Goal: Information Seeking & Learning: Find contact information

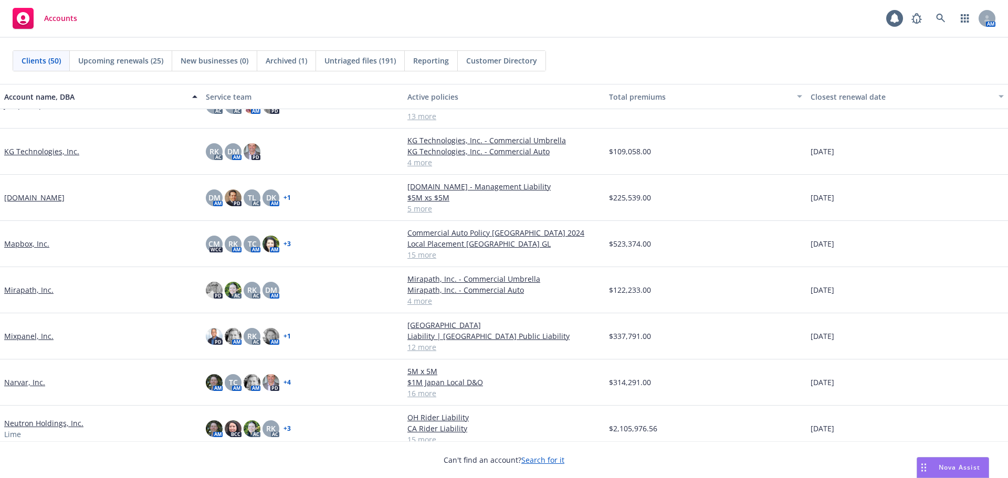
scroll to position [755, 0]
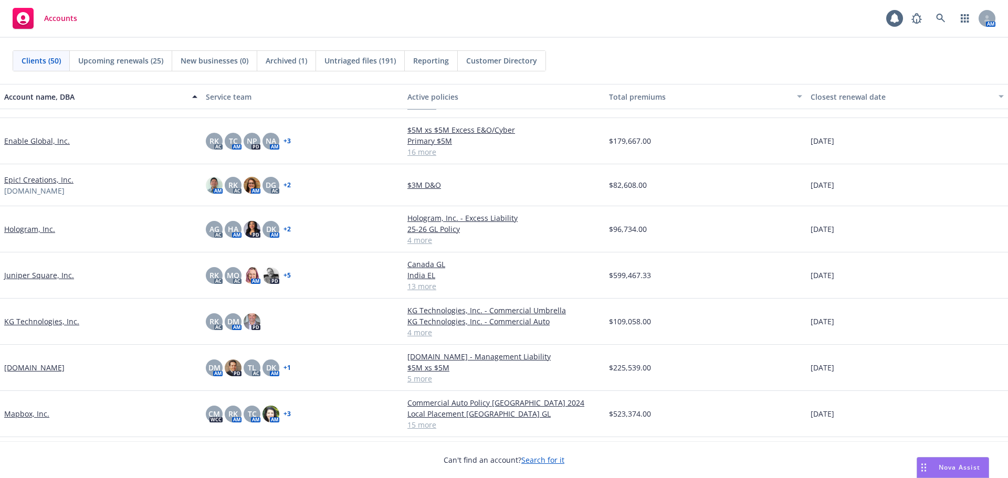
click at [40, 228] on link "Hologram, Inc." at bounding box center [29, 229] width 51 height 11
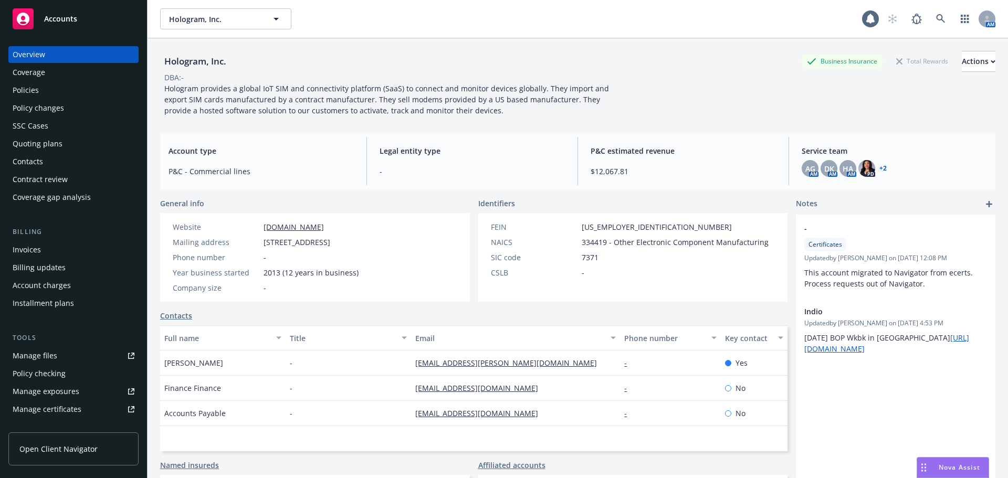
click at [65, 87] on div "Policies" at bounding box center [74, 90] width 122 height 17
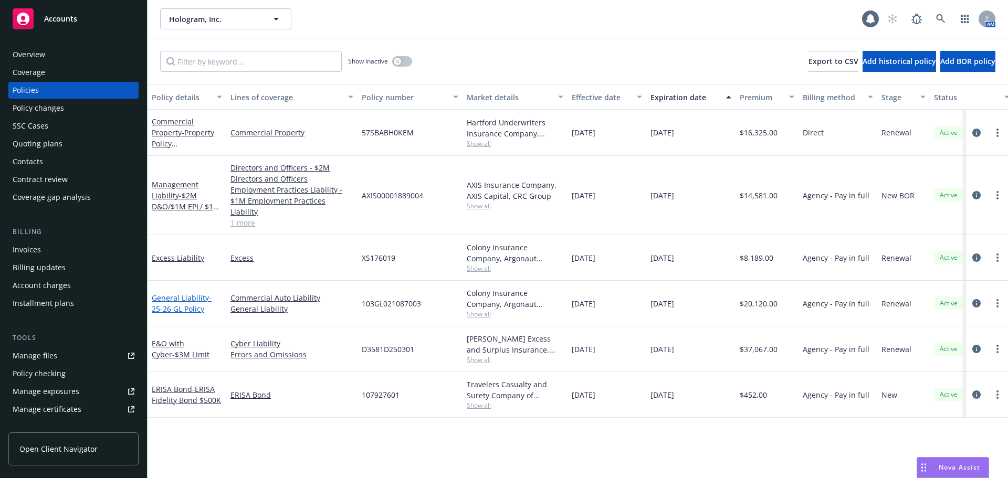
click at [189, 293] on link "General Liability - 25-26 GL Policy" at bounding box center [182, 303] width 60 height 21
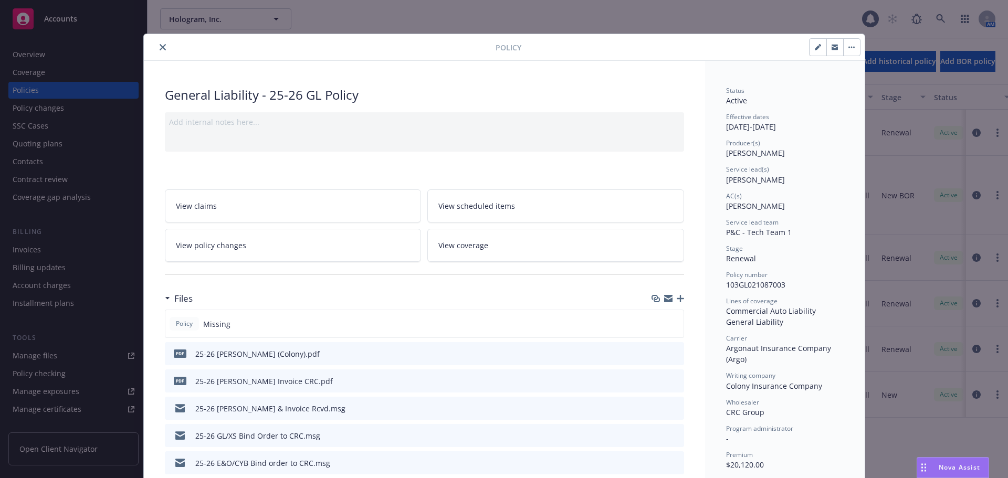
click at [160, 47] on icon "close" at bounding box center [163, 47] width 6 height 6
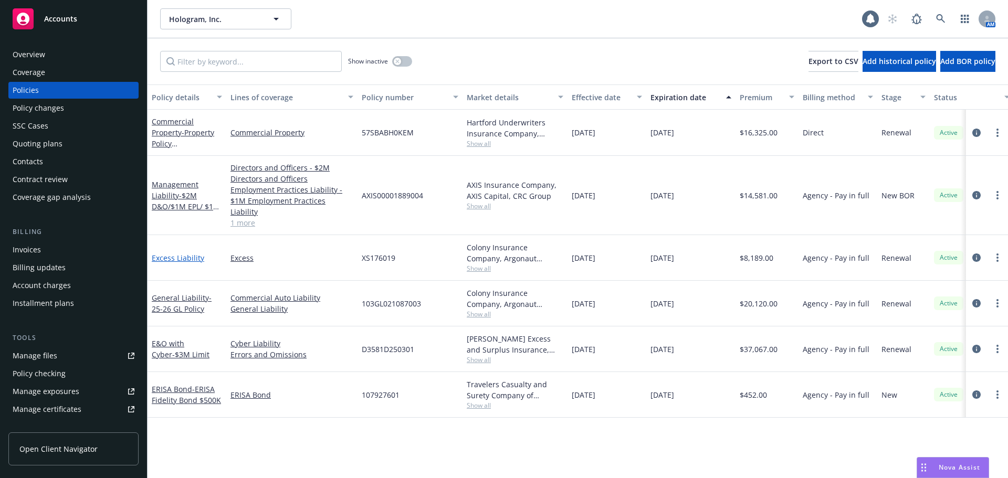
click at [196, 253] on link "Excess Liability" at bounding box center [178, 258] width 53 height 10
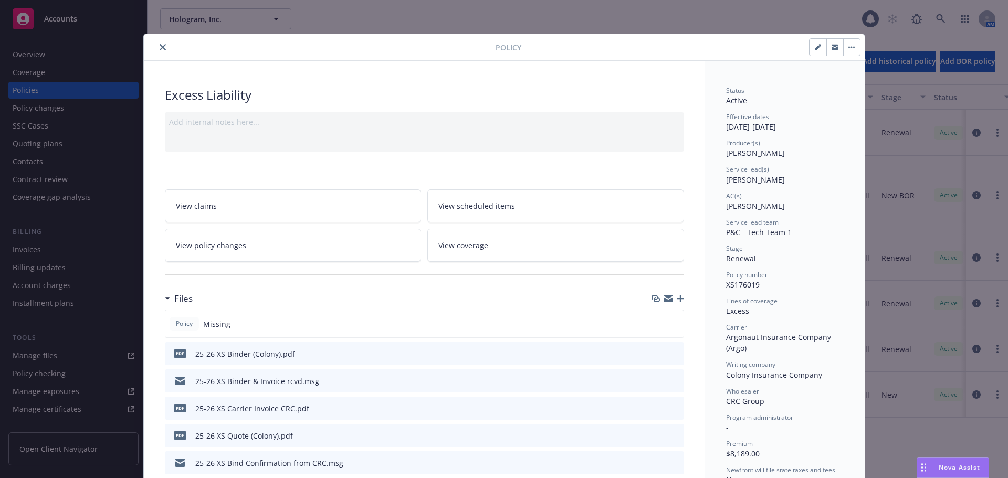
click at [161, 46] on icon "close" at bounding box center [163, 47] width 6 height 6
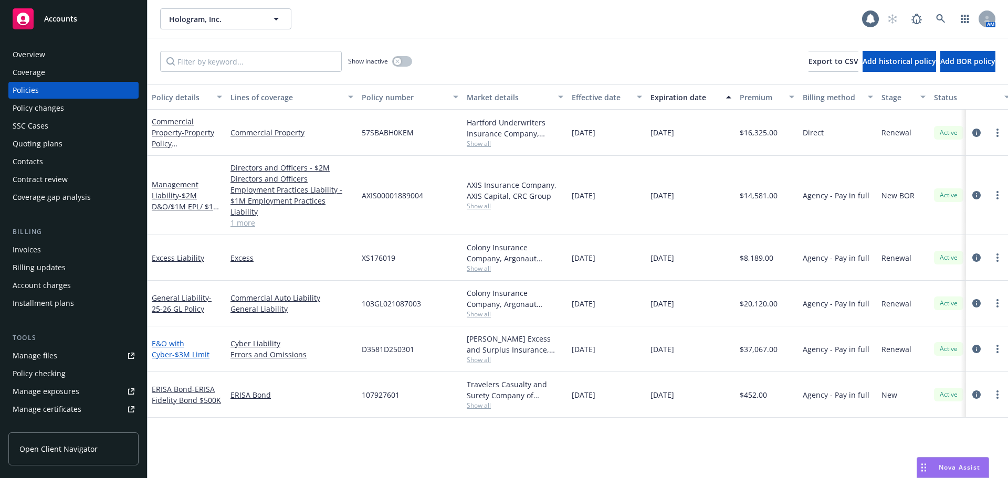
click at [172, 350] on span "- $3M Limit" at bounding box center [190, 355] width 37 height 10
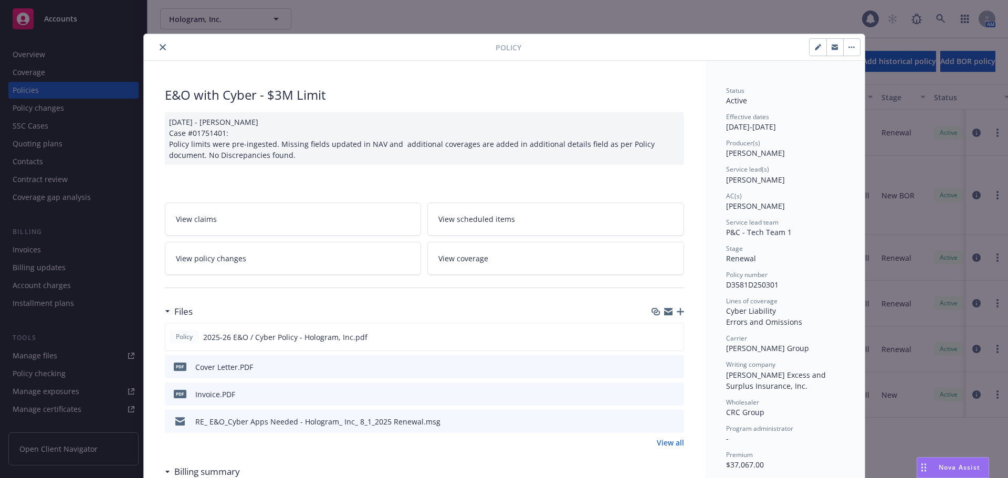
click at [160, 44] on icon "close" at bounding box center [163, 47] width 6 height 6
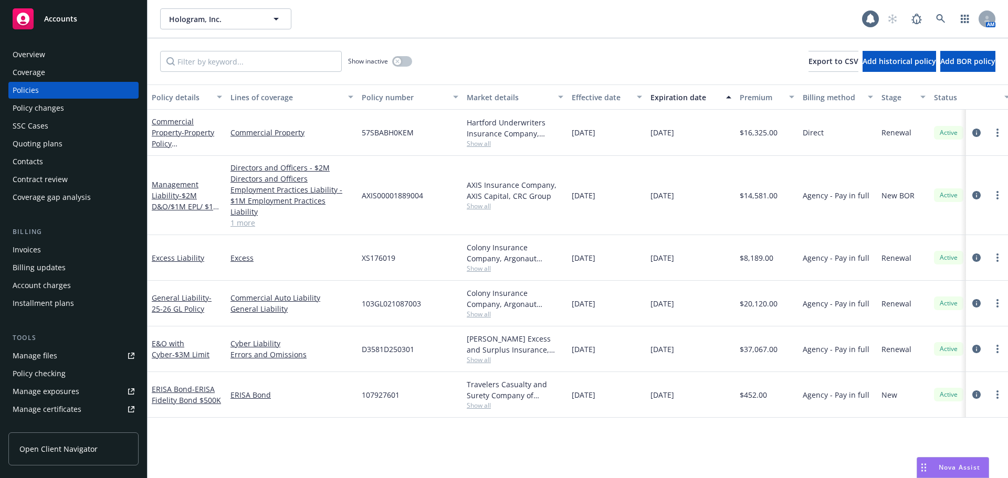
click at [52, 257] on div "Invoices" at bounding box center [74, 250] width 122 height 17
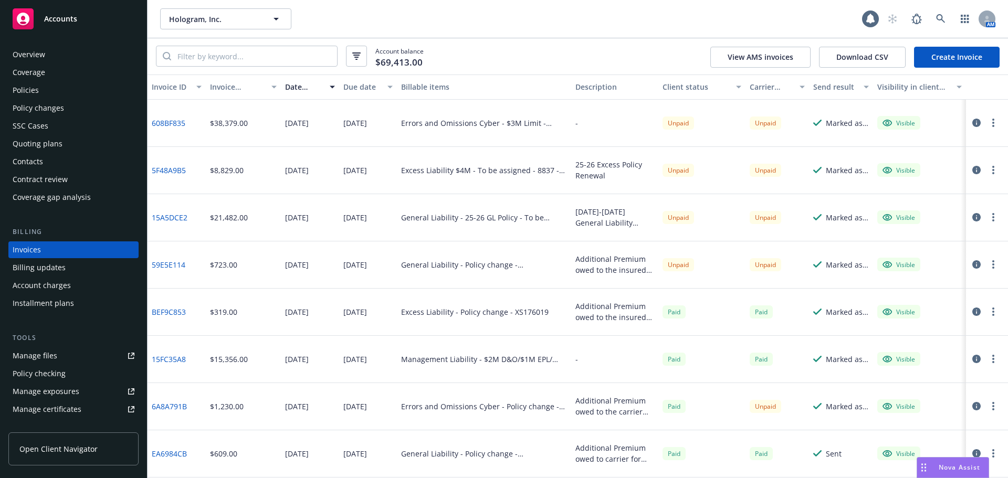
click at [175, 267] on link "59E5E114" at bounding box center [169, 264] width 34 height 11
click at [179, 216] on link "15A5DCE2" at bounding box center [170, 217] width 36 height 11
click at [73, 89] on div "Policies" at bounding box center [74, 90] width 122 height 17
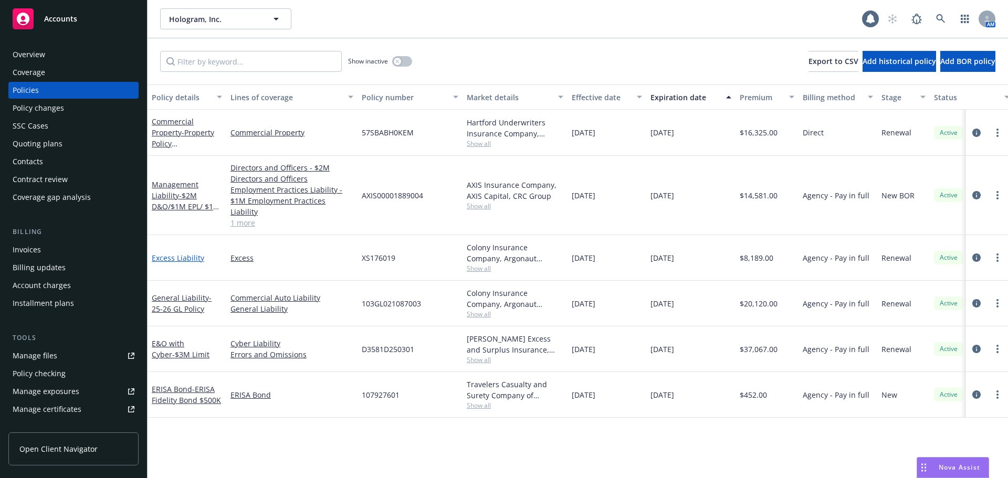
click at [180, 253] on link "Excess Liability" at bounding box center [178, 258] width 53 height 10
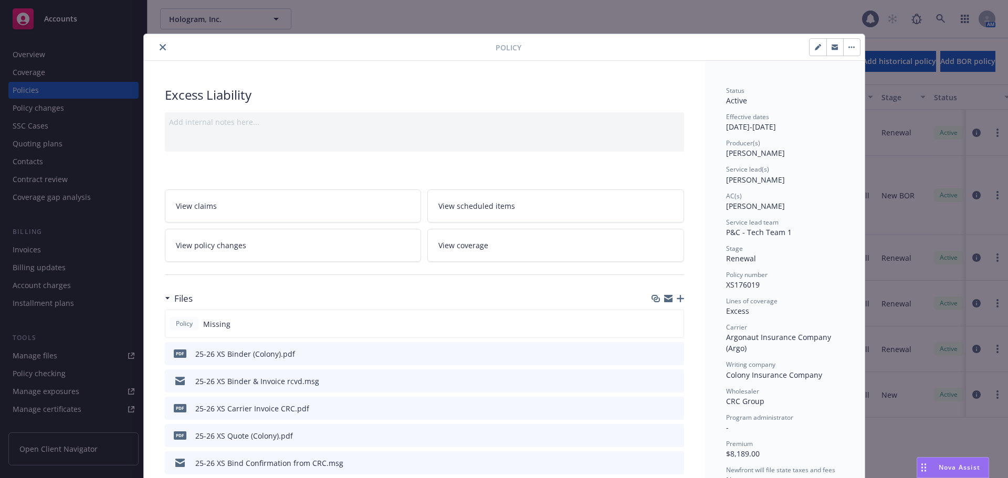
scroll to position [32, 0]
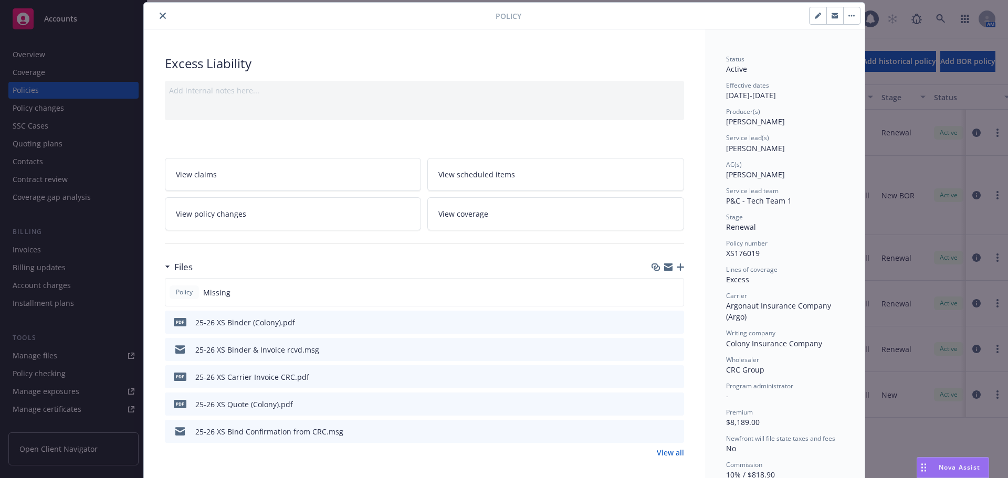
click at [161, 9] on div "Policy" at bounding box center [504, 16] width 721 height 27
click at [161, 14] on icon "close" at bounding box center [163, 16] width 6 height 6
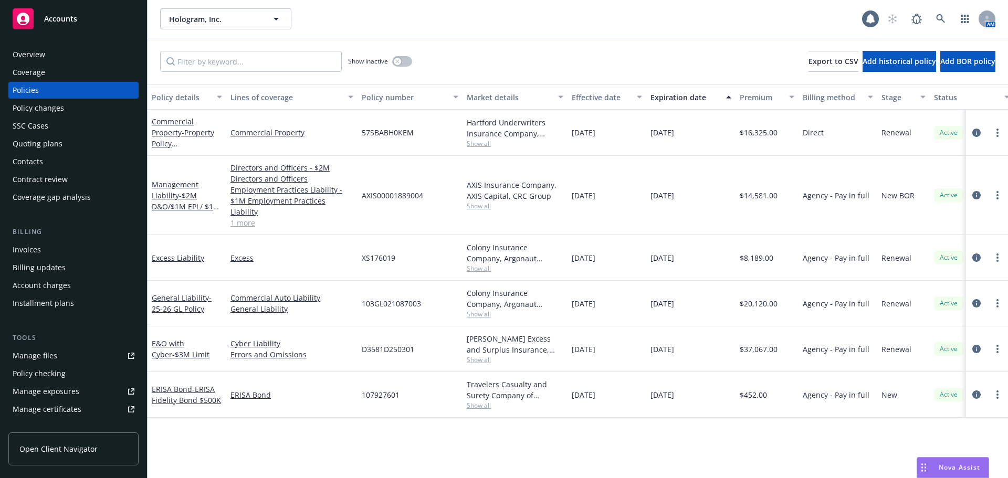
click at [80, 161] on div "Contacts" at bounding box center [74, 161] width 122 height 17
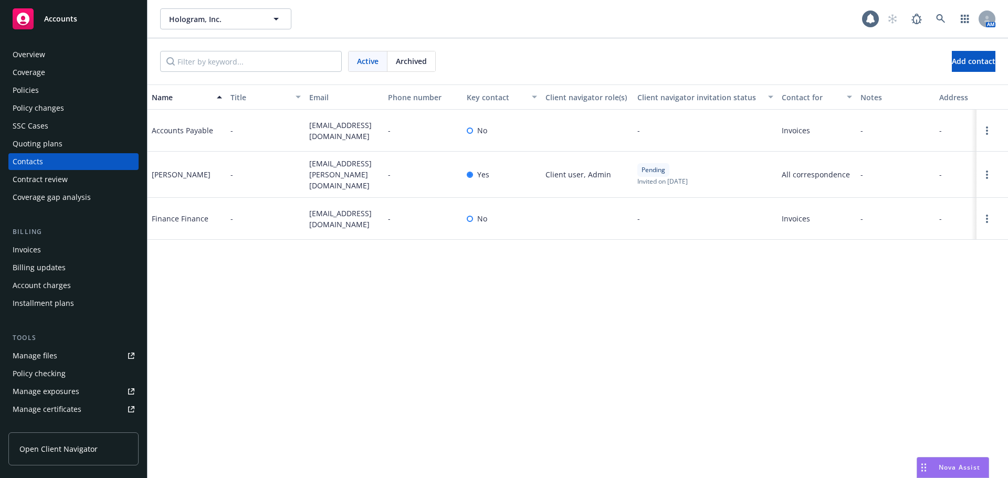
click at [53, 24] on div "Accounts" at bounding box center [74, 18] width 122 height 21
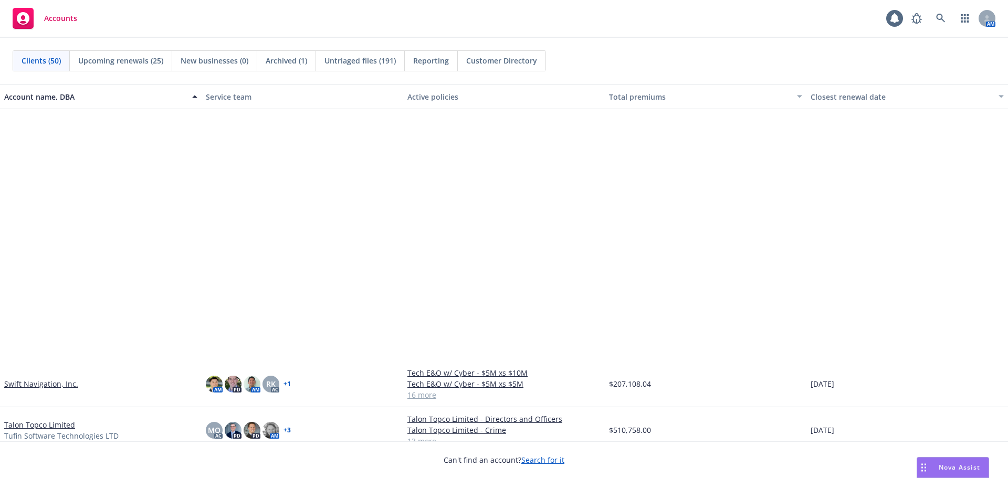
scroll to position [1768, 0]
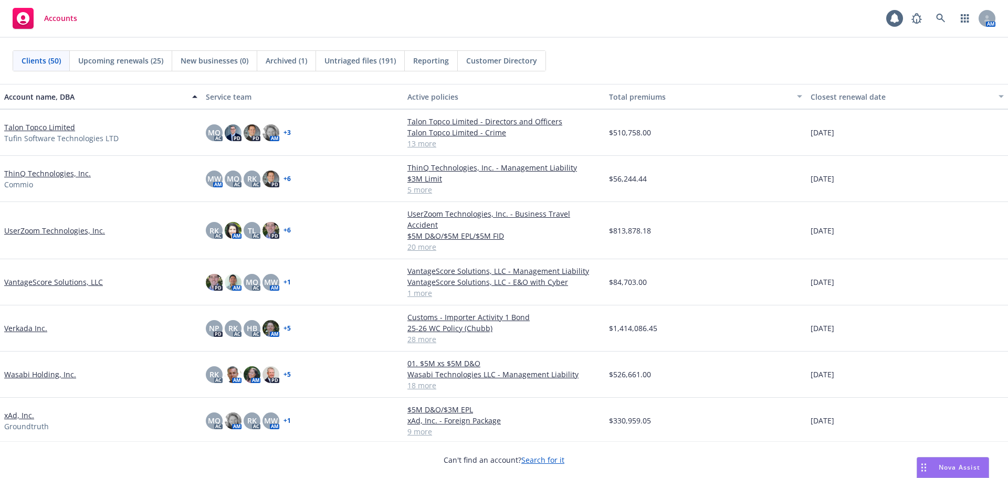
click at [23, 323] on link "Verkada Inc." at bounding box center [25, 328] width 43 height 11
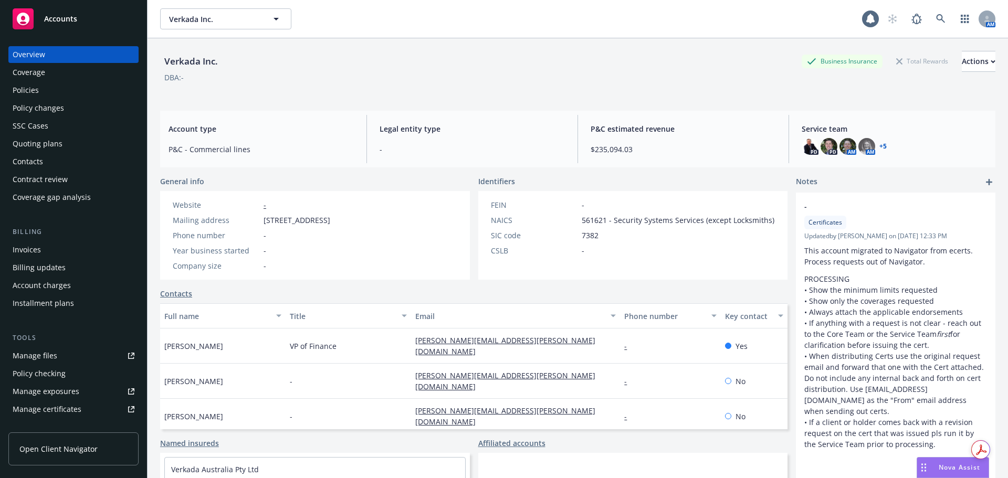
click at [53, 95] on div "Policies" at bounding box center [74, 90] width 122 height 17
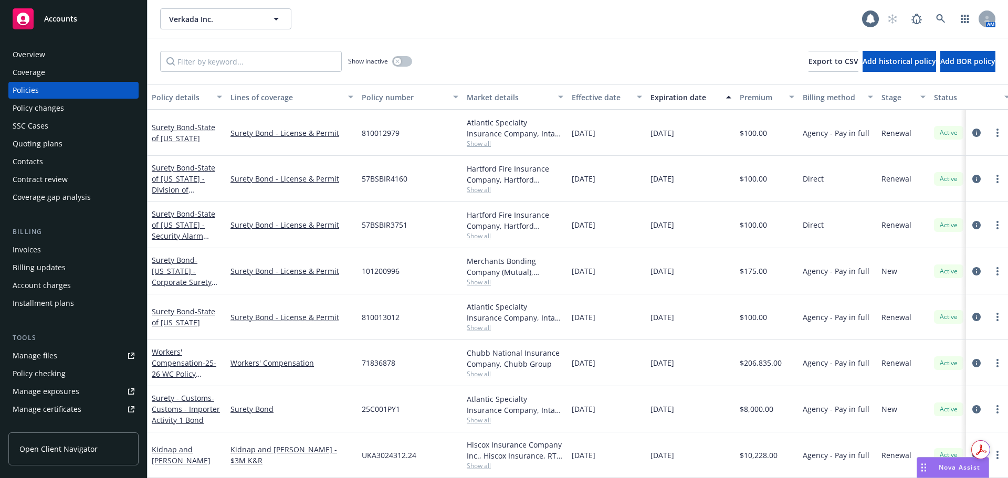
scroll to position [936, 0]
click at [171, 363] on span "- 25-26 WC Policy (Chubb)" at bounding box center [184, 374] width 65 height 32
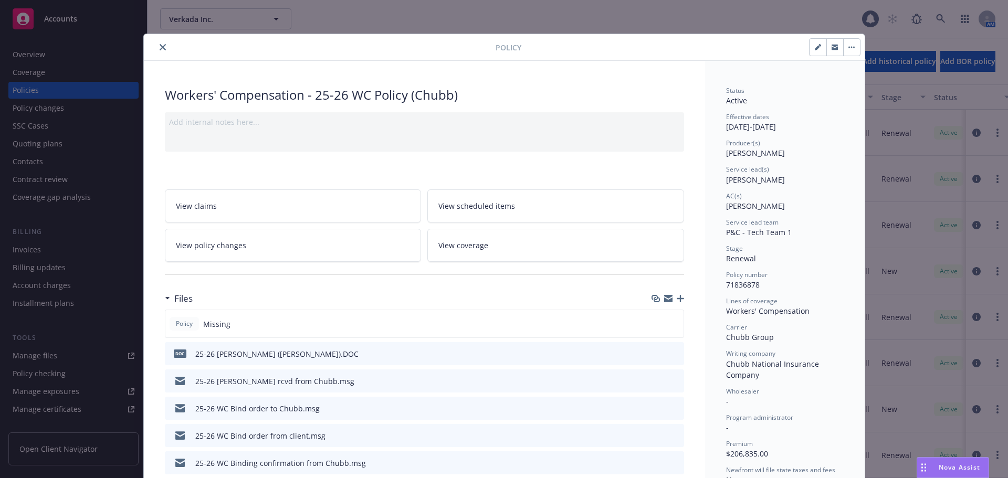
click at [158, 44] on button "close" at bounding box center [162, 47] width 13 height 13
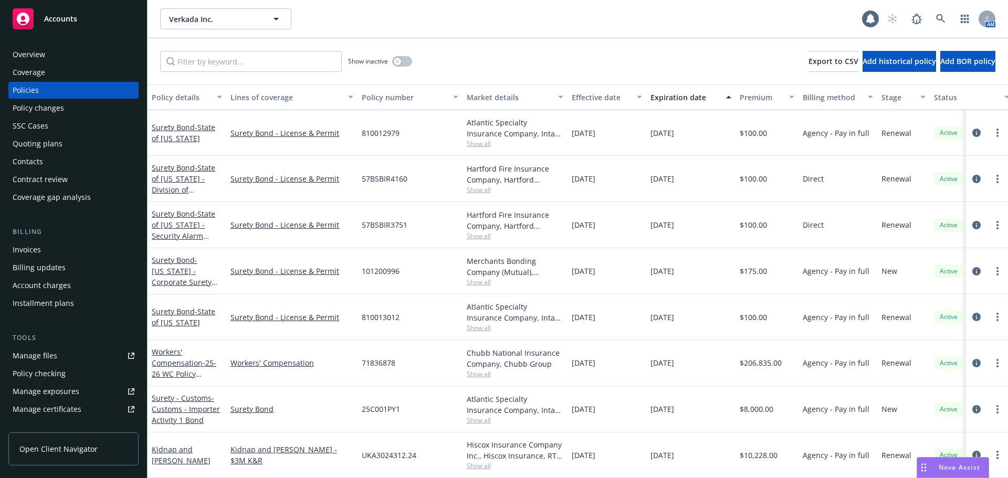
click at [102, 23] on div "Accounts" at bounding box center [74, 18] width 122 height 21
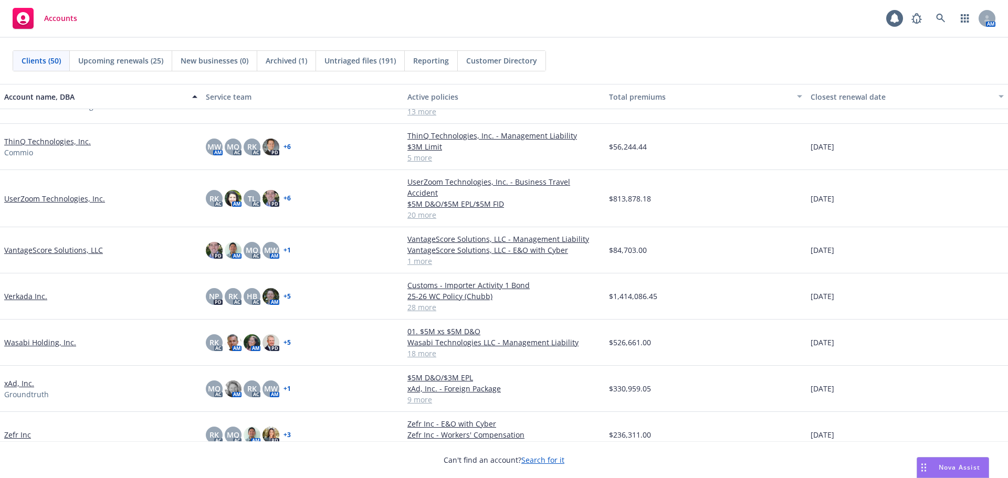
scroll to position [1805, 0]
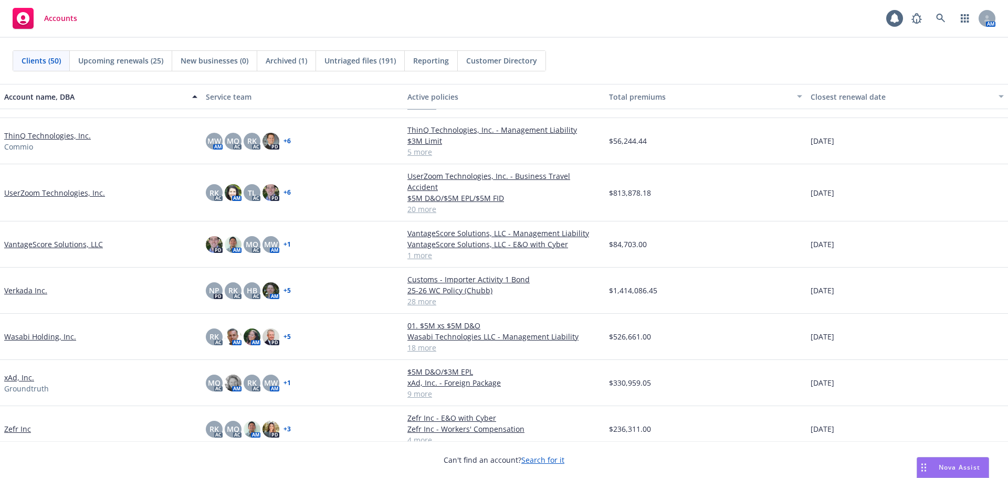
click at [38, 285] on link "Verkada Inc." at bounding box center [25, 290] width 43 height 11
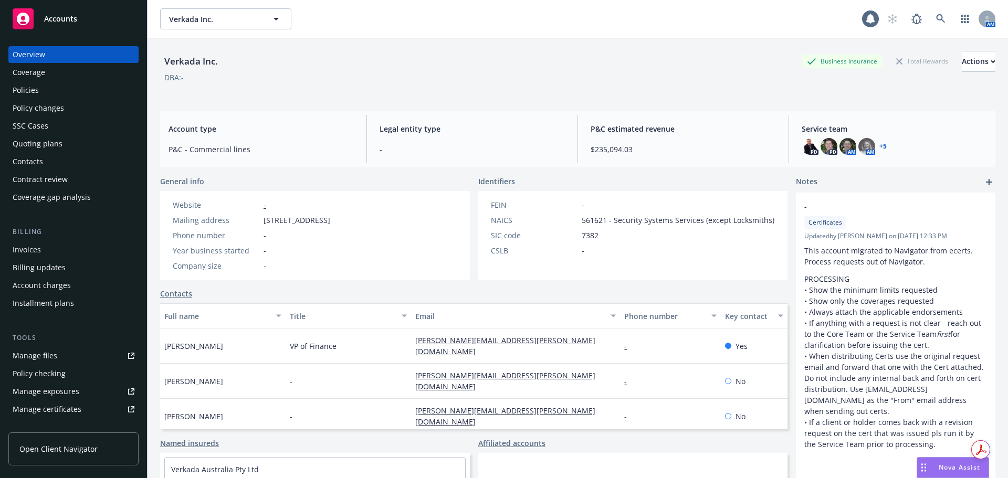
click at [60, 88] on div "Policies" at bounding box center [74, 90] width 122 height 17
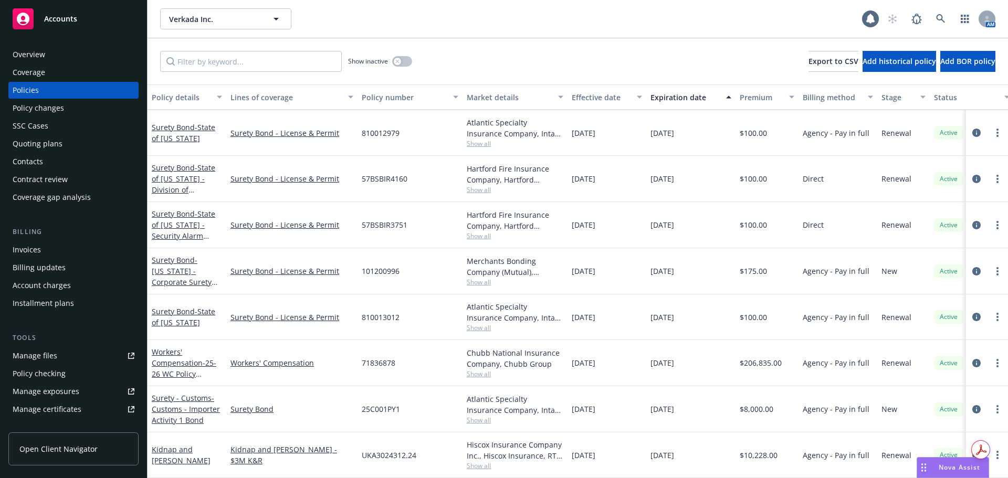
scroll to position [936, 0]
click at [193, 359] on link "Workers' Compensation - 25-26 WC Policy (Chubb)" at bounding box center [184, 368] width 65 height 43
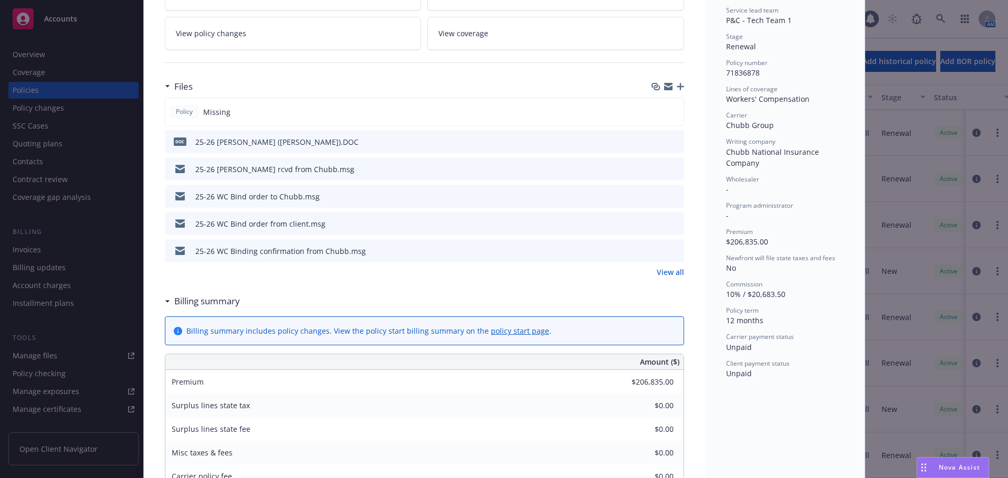
scroll to position [189, 0]
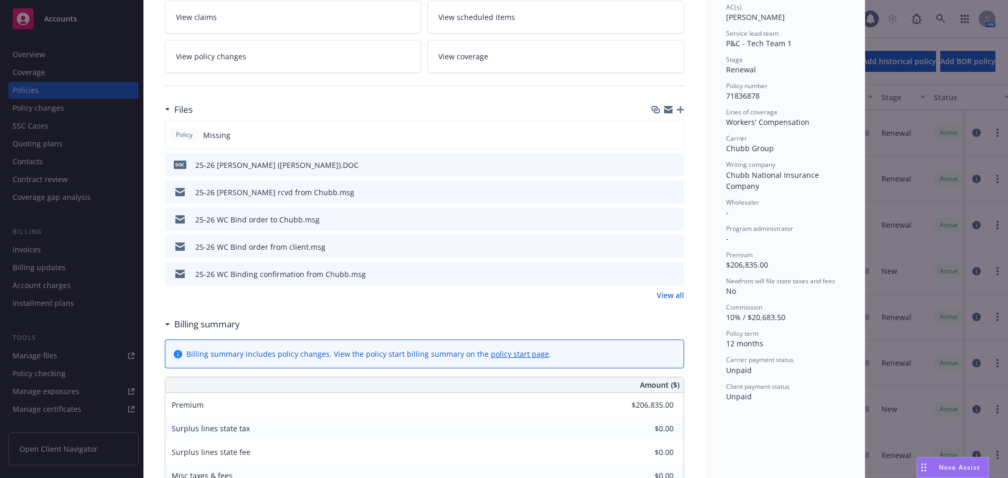
click at [669, 166] on icon "preview file" at bounding box center [673, 164] width 9 height 7
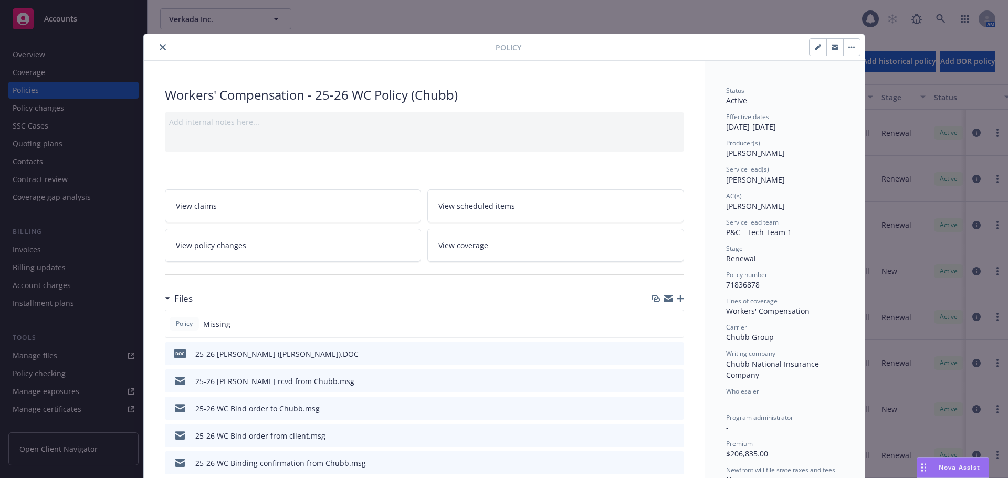
click at [163, 45] on button "close" at bounding box center [162, 47] width 13 height 13
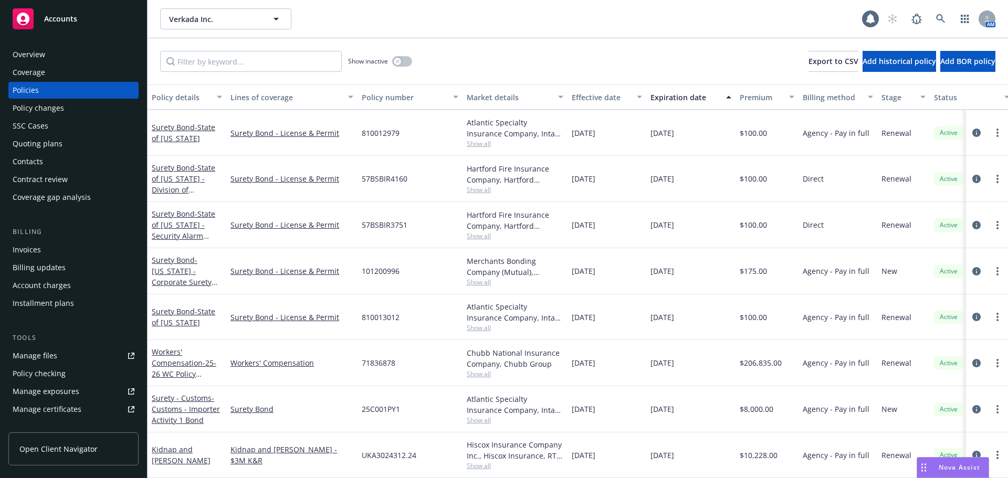
click at [89, 248] on div "Invoices" at bounding box center [74, 250] width 122 height 17
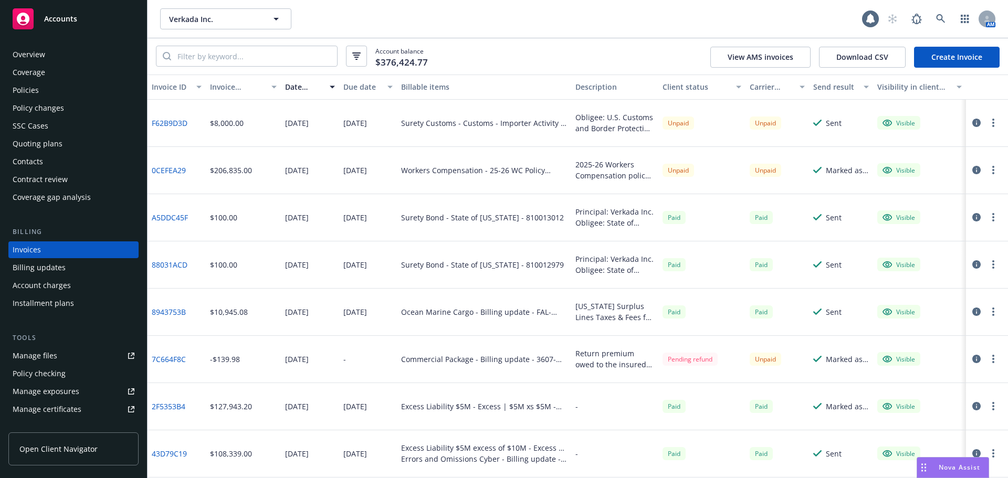
click at [172, 174] on link "0CEFEA29" at bounding box center [169, 170] width 34 height 11
click at [58, 97] on div "Policies" at bounding box center [74, 90] width 122 height 17
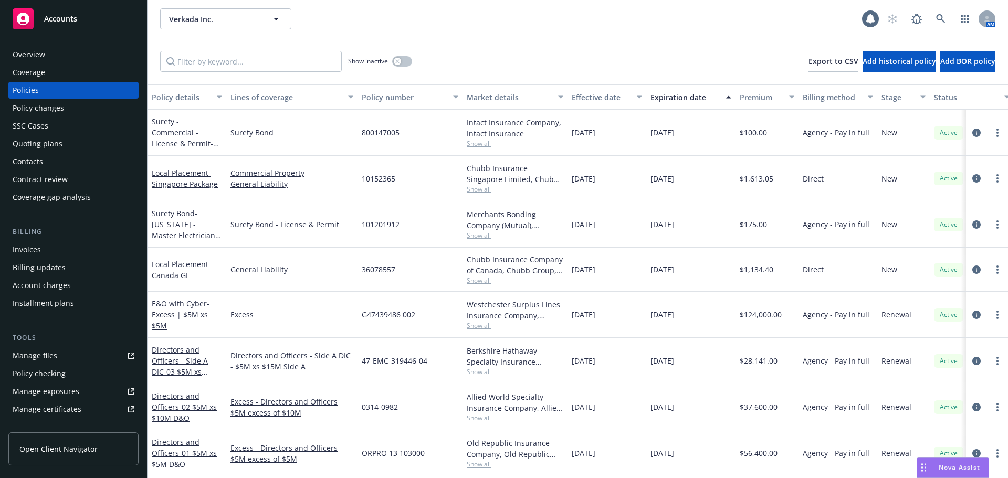
click at [44, 156] on div "Contacts" at bounding box center [74, 161] width 122 height 17
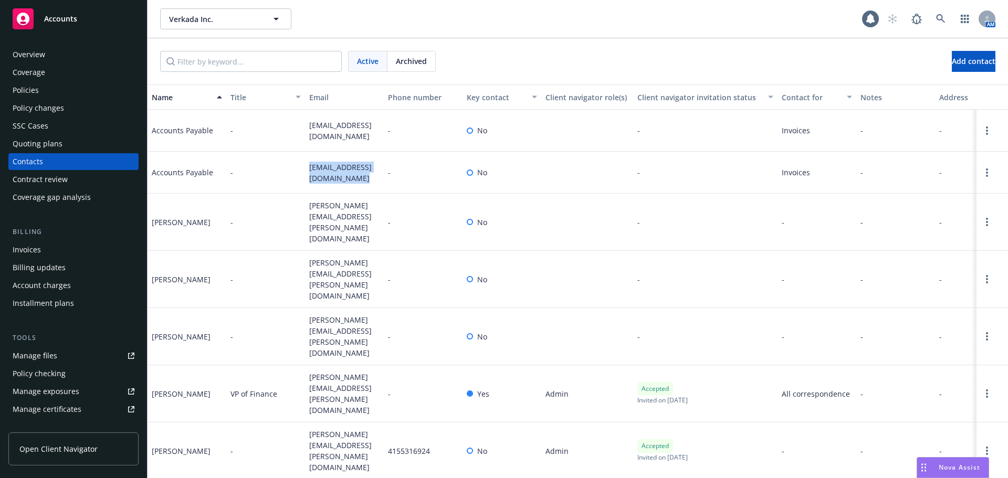
drag, startPoint x: 305, startPoint y: 162, endPoint x: 320, endPoint y: 187, distance: 30.2
click at [320, 187] on div "Accounts Payable - accounts-payable@verkada.com - No - Invoices - - -" at bounding box center [578, 173] width 860 height 42
copy div "accounts-payable@verkada.com"
click at [88, 85] on div "Policies" at bounding box center [74, 90] width 122 height 17
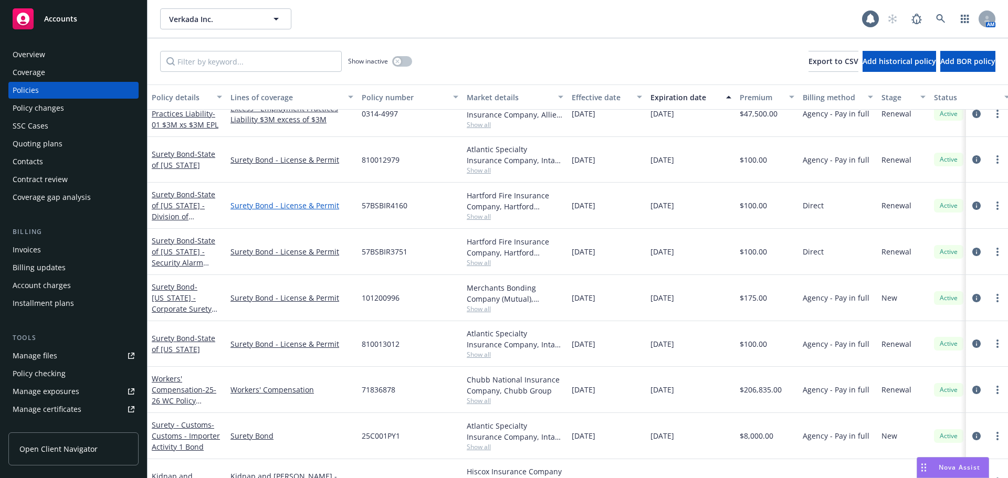
scroll to position [936, 0]
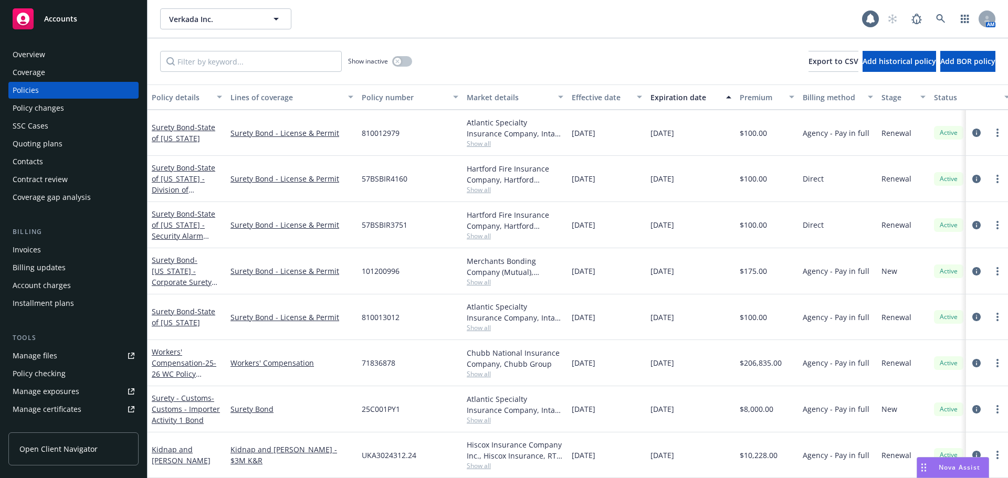
click at [61, 15] on span "Accounts" at bounding box center [60, 19] width 33 height 8
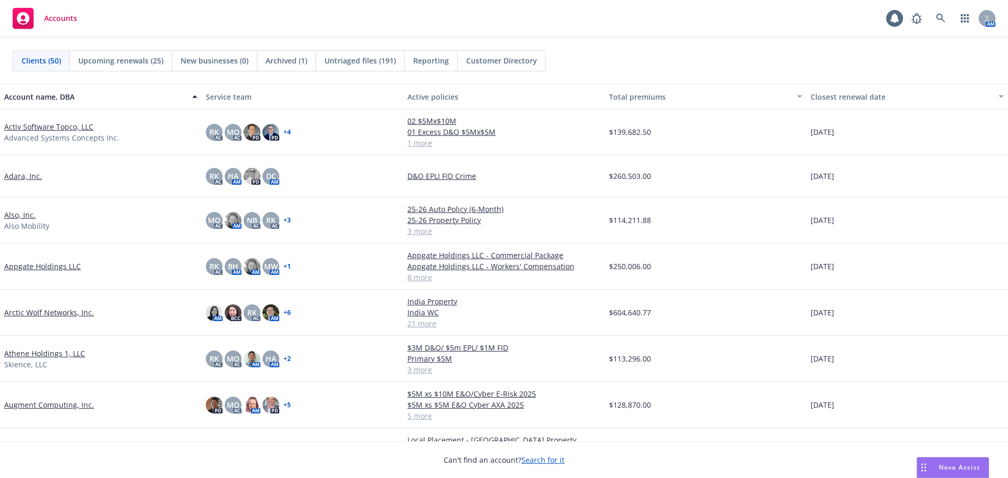
click at [59, 314] on link "Arctic Wolf Networks, Inc." at bounding box center [49, 312] width 90 height 11
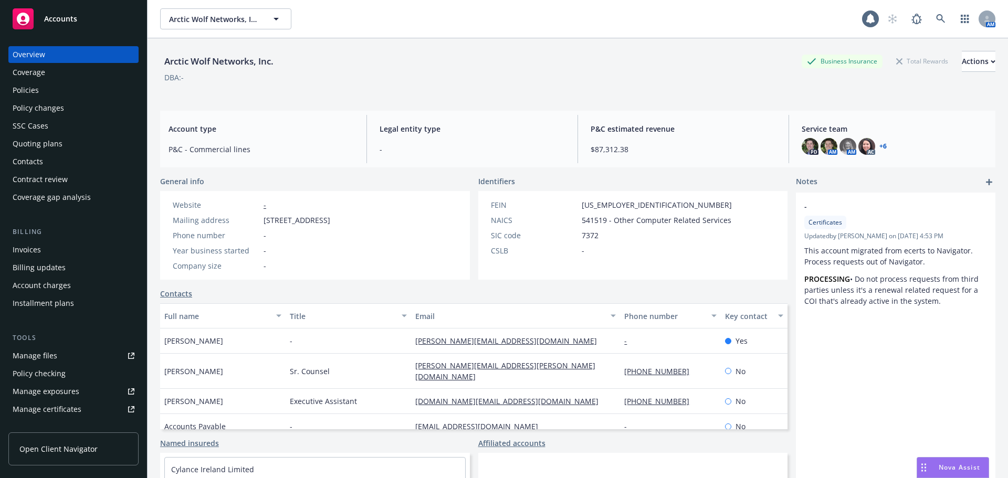
click at [34, 94] on div "Policies" at bounding box center [26, 90] width 26 height 17
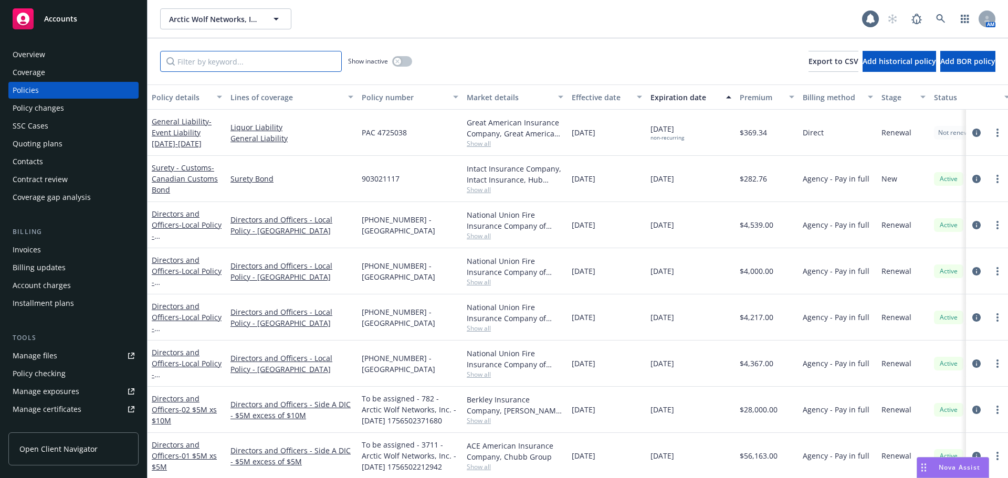
click at [209, 65] on input "Filter by keyword..." at bounding box center [251, 61] width 182 height 21
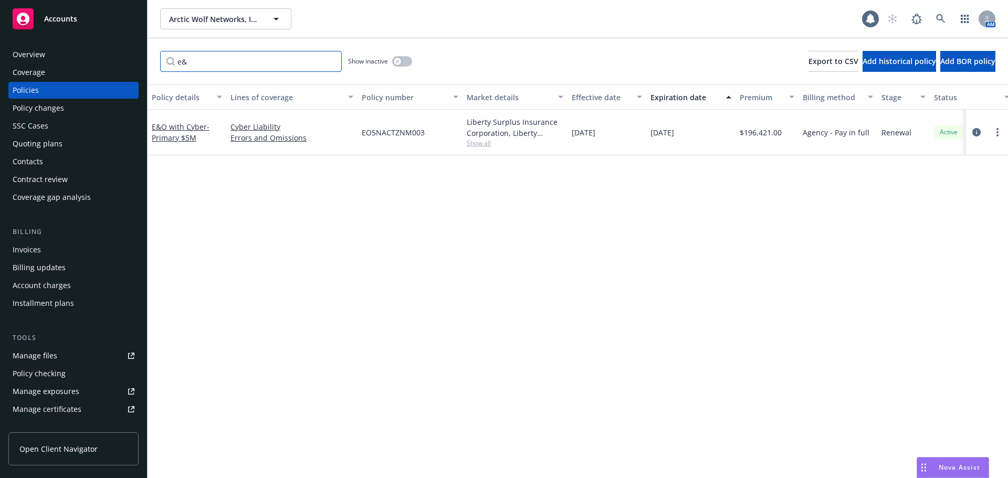
type input "e"
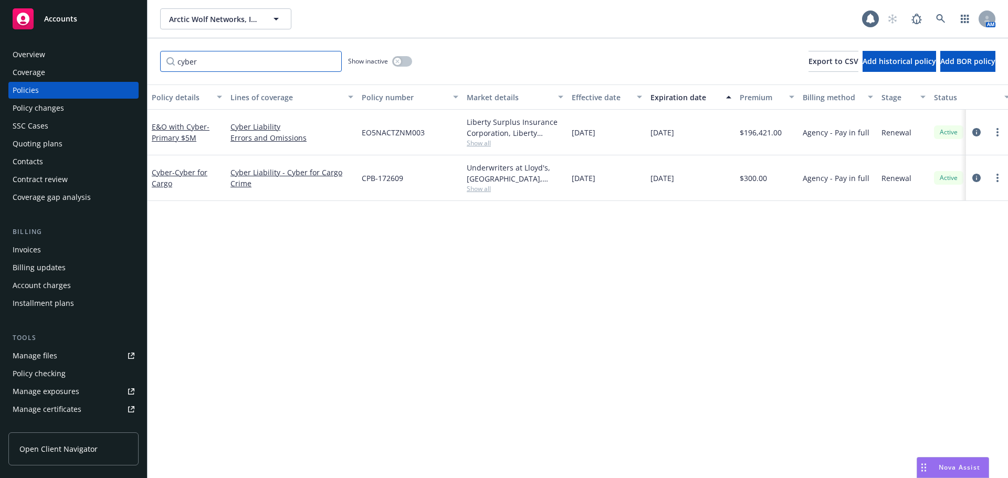
type input "cyber"
click at [56, 25] on div "Accounts" at bounding box center [74, 18] width 122 height 21
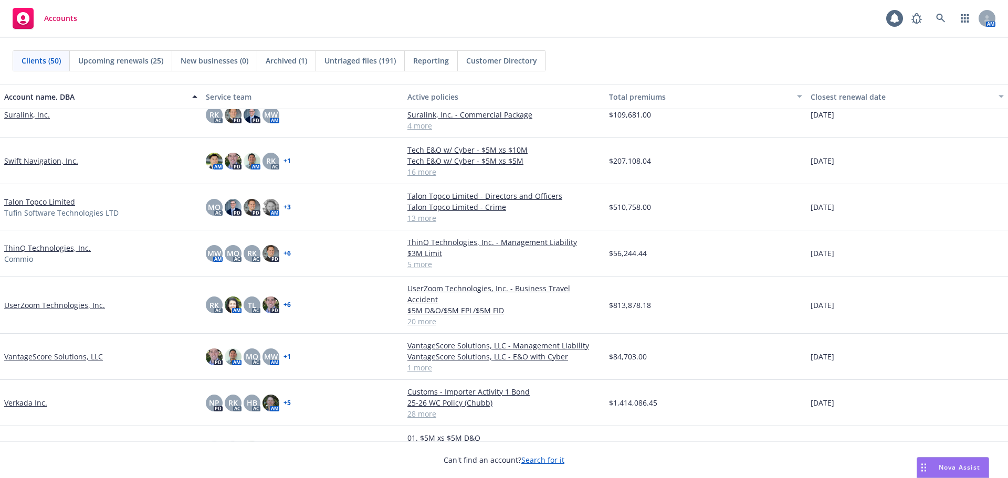
scroll to position [1648, 0]
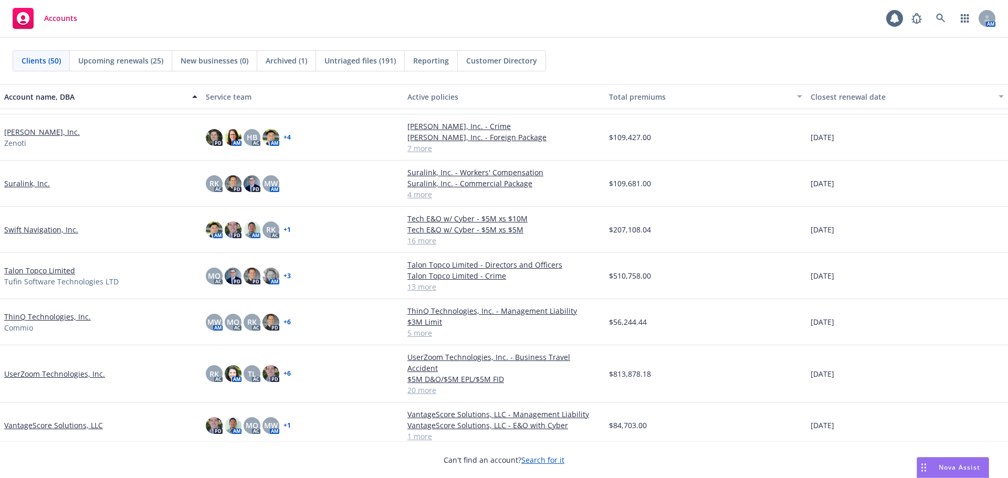
click at [34, 132] on link "Soham, Inc." at bounding box center [42, 132] width 76 height 11
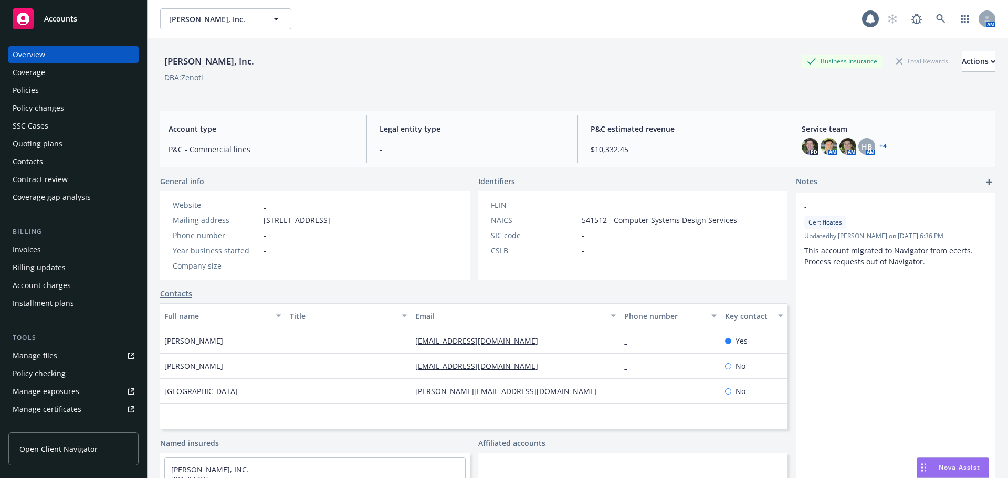
click at [76, 95] on div "Policies" at bounding box center [74, 90] width 122 height 17
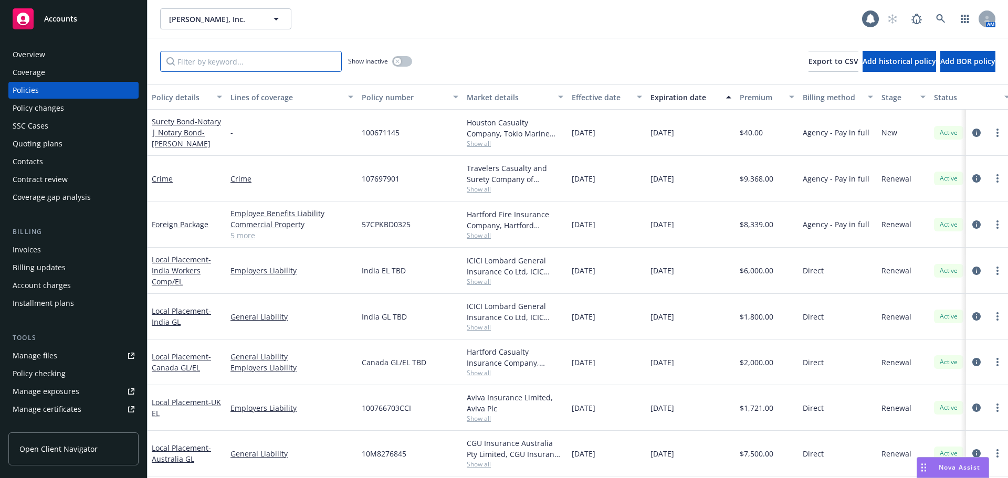
click at [195, 68] on input "Filter by keyword..." at bounding box center [251, 61] width 182 height 21
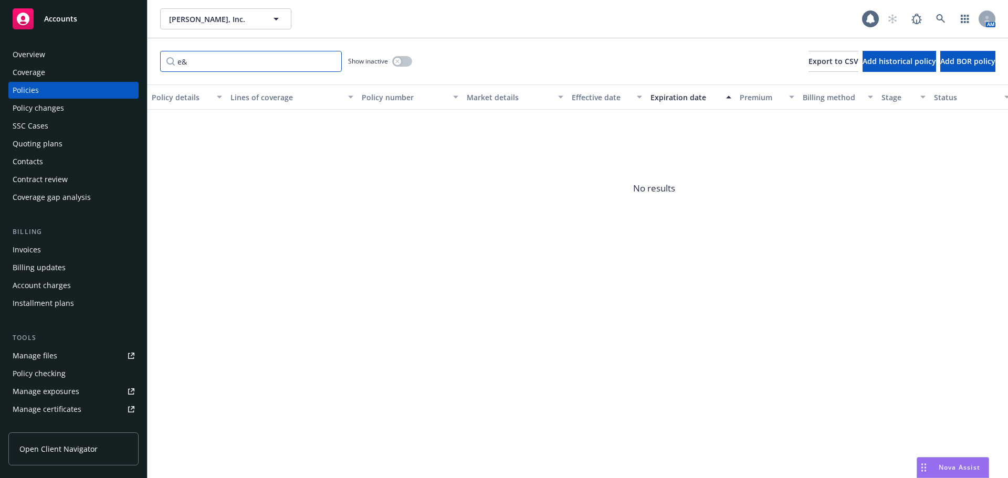
type input "e"
type input "c"
type input "err"
click at [396, 59] on icon "button" at bounding box center [397, 61] width 4 height 4
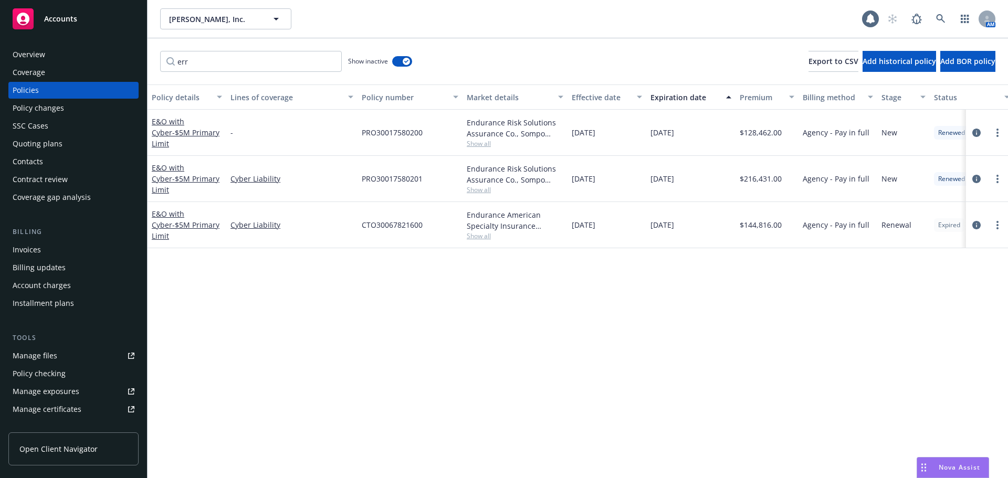
click at [91, 23] on div "Accounts" at bounding box center [74, 18] width 122 height 21
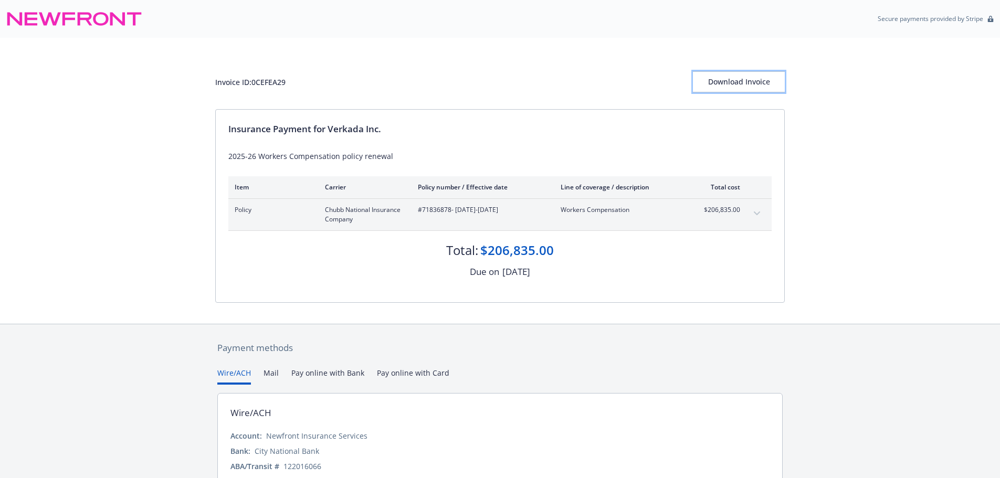
click at [736, 82] on div "Download Invoice" at bounding box center [739, 82] width 92 height 20
